Goal: Information Seeking & Learning: Learn about a topic

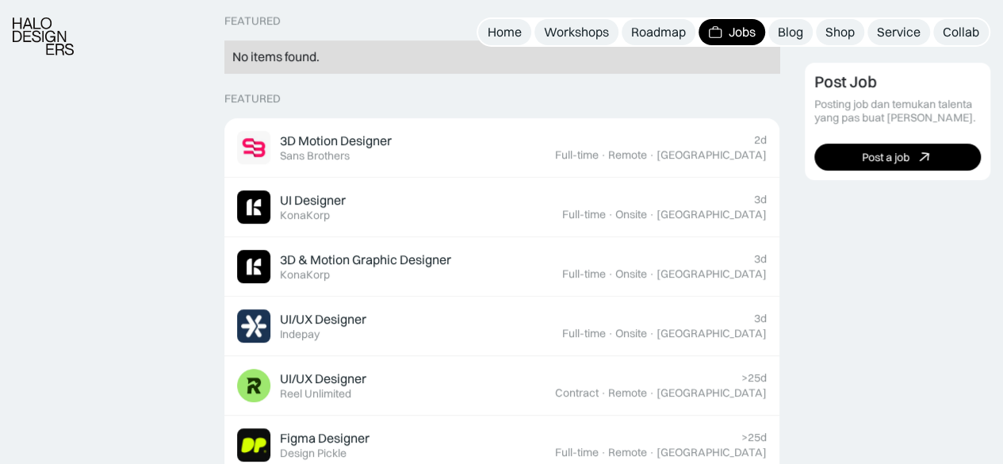
scroll to position [421, 0]
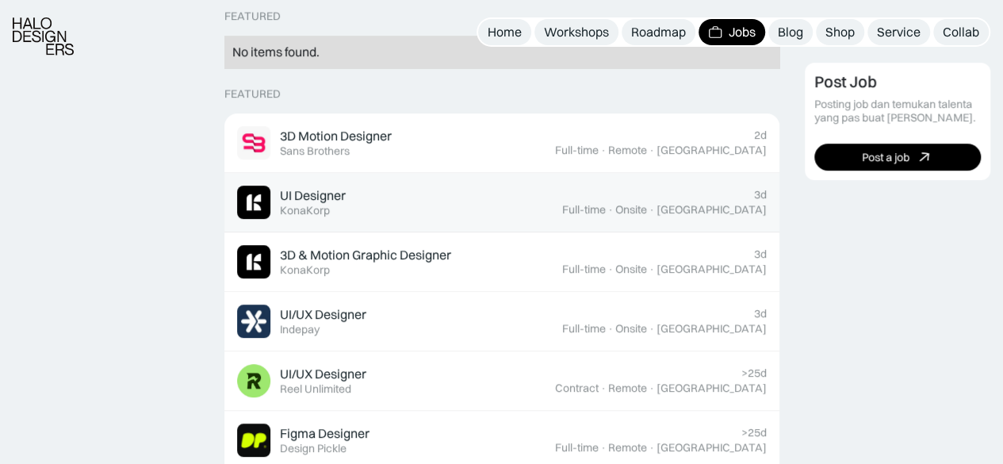
click at [319, 197] on div "UI Designer" at bounding box center [313, 195] width 66 height 17
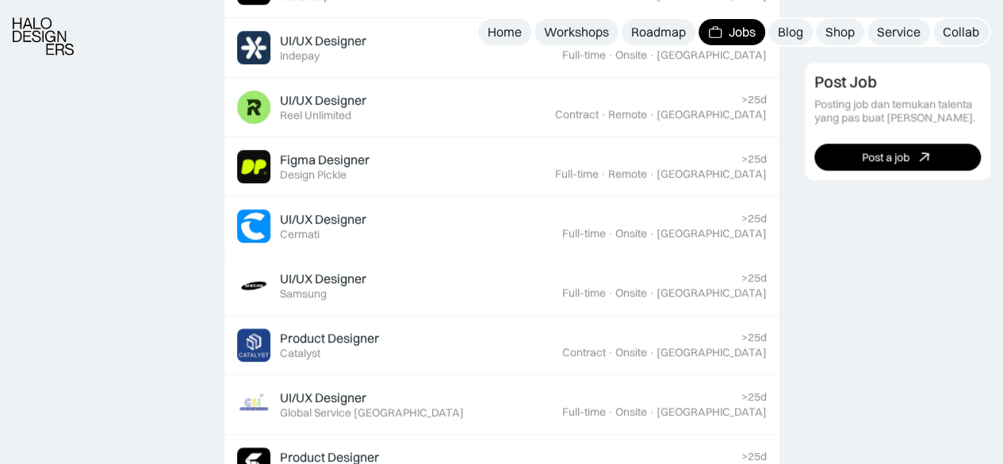
scroll to position [705, 0]
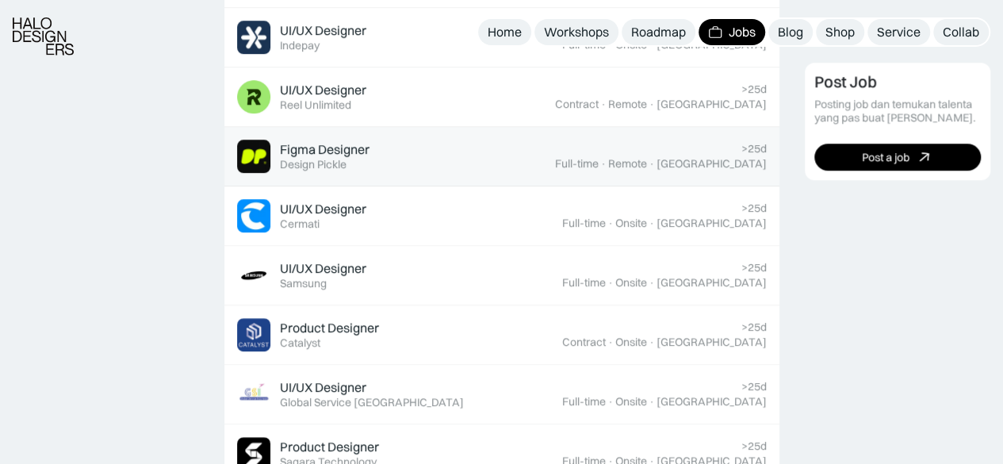
click at [350, 155] on div "Figma Designer" at bounding box center [325, 149] width 90 height 17
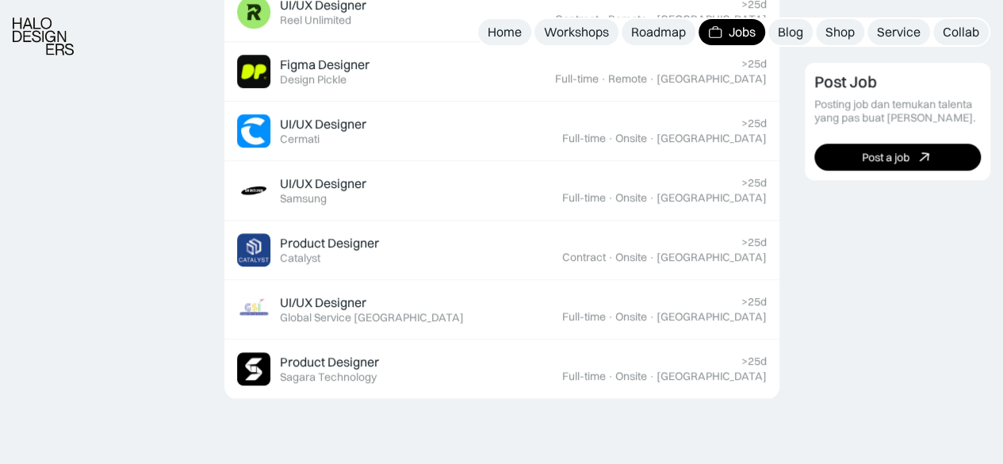
scroll to position [790, 0]
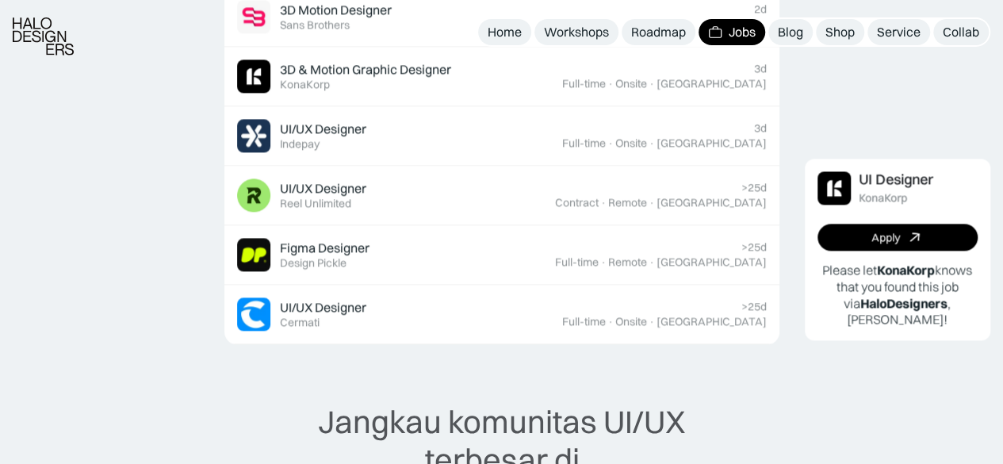
scroll to position [1048, 0]
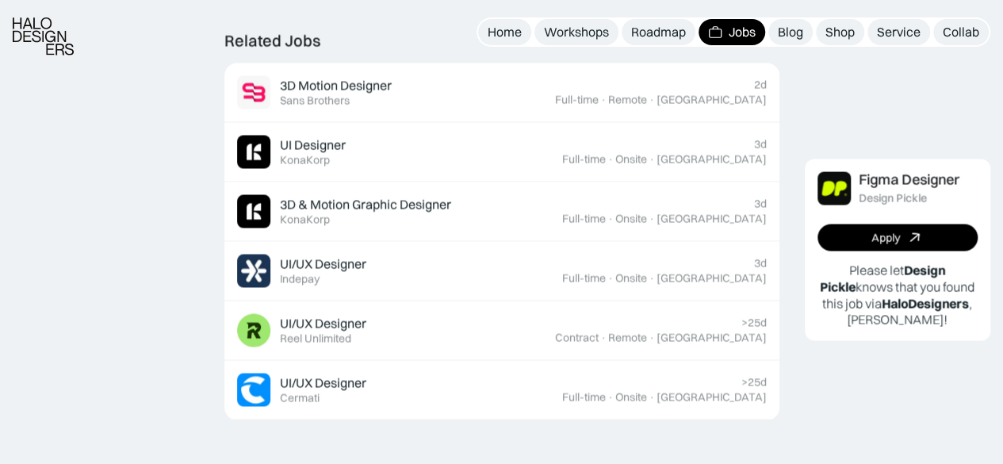
scroll to position [1452, 0]
